Goal: Navigation & Orientation: Find specific page/section

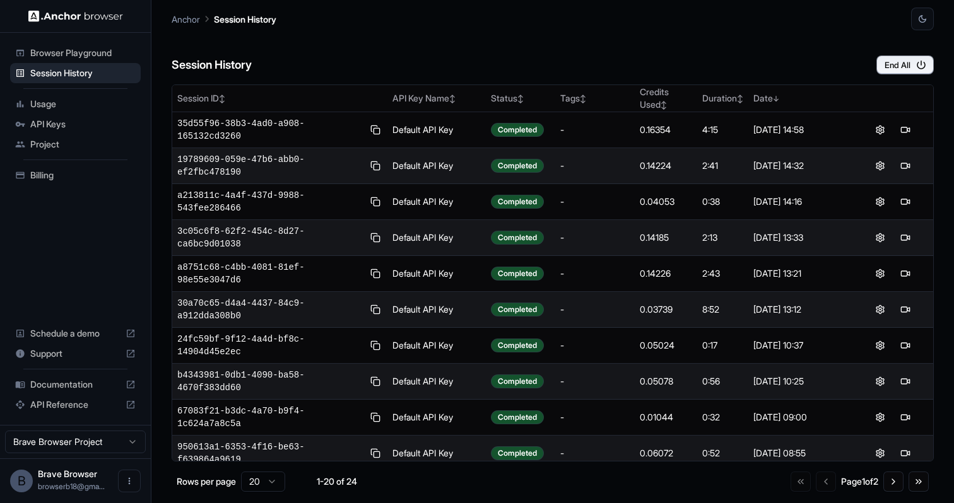
scroll to position [-1, 0]
click at [81, 445] on html "Browser Playground Session History Usage API Keys Project Billing Schedule a de…" at bounding box center [477, 251] width 954 height 503
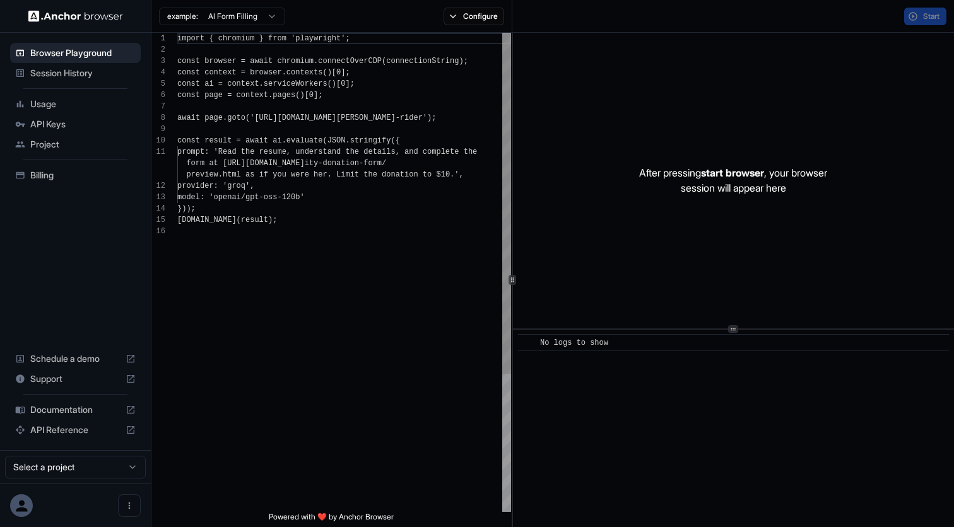
scroll to position [114, 0]
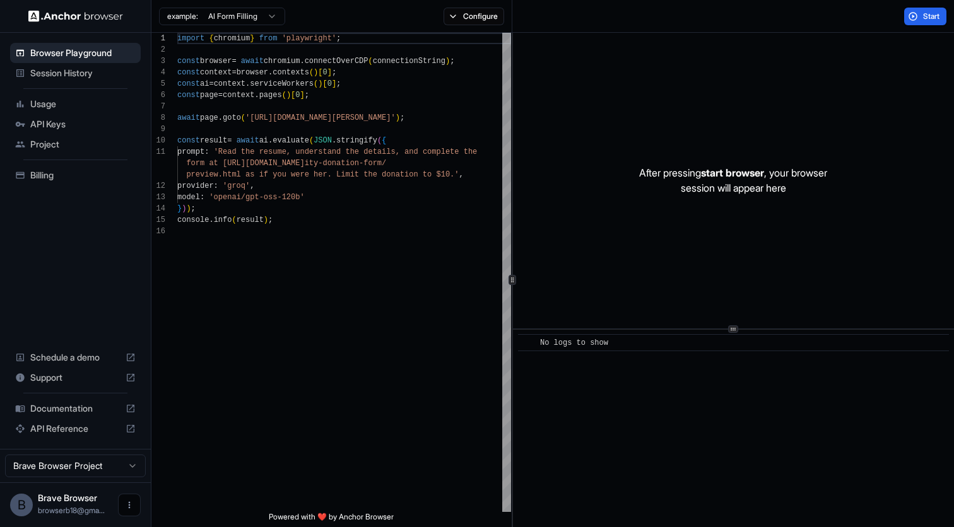
click at [124, 506] on icon "Open menu" at bounding box center [129, 505] width 10 height 10
click at [81, 173] on div at bounding box center [477, 263] width 954 height 527
